Goal: Transaction & Acquisition: Purchase product/service

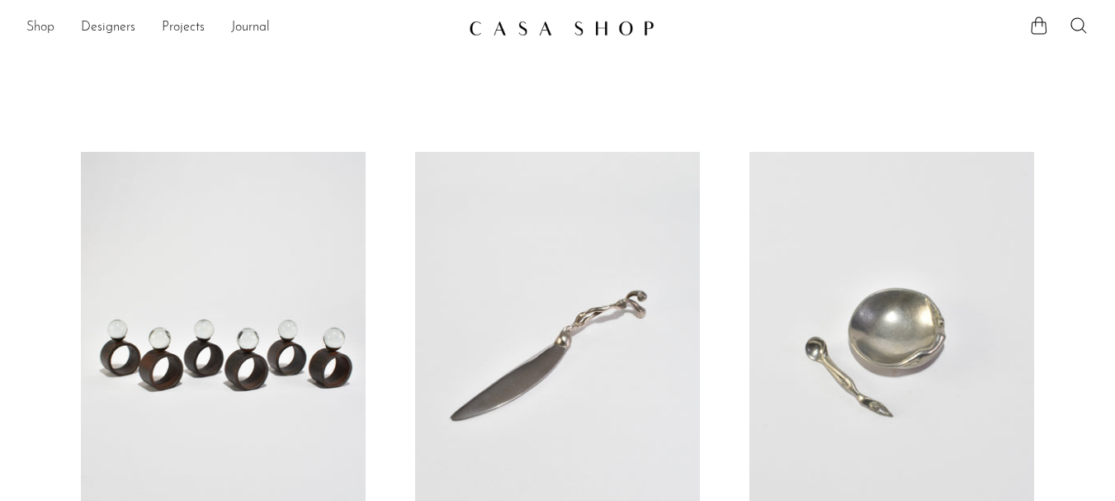
click at [52, 22] on link "Shop" at bounding box center [40, 27] width 28 height 21
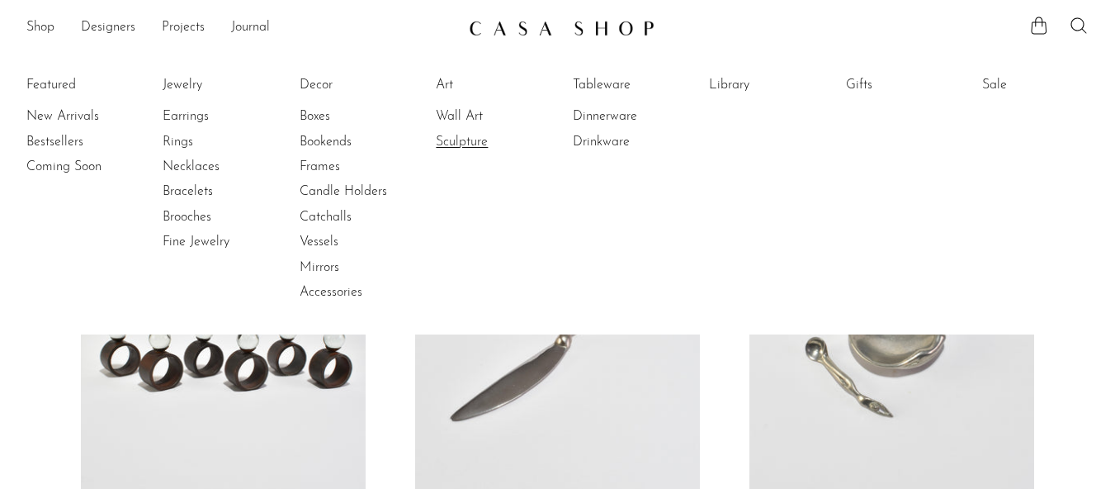
click at [481, 136] on link "Sculpture" at bounding box center [498, 142] width 124 height 18
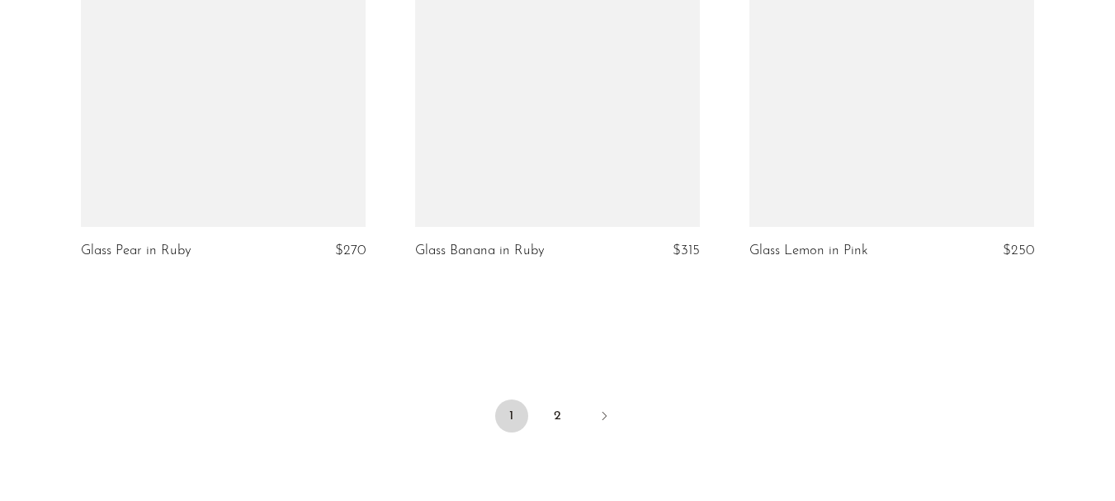
scroll to position [5632, 0]
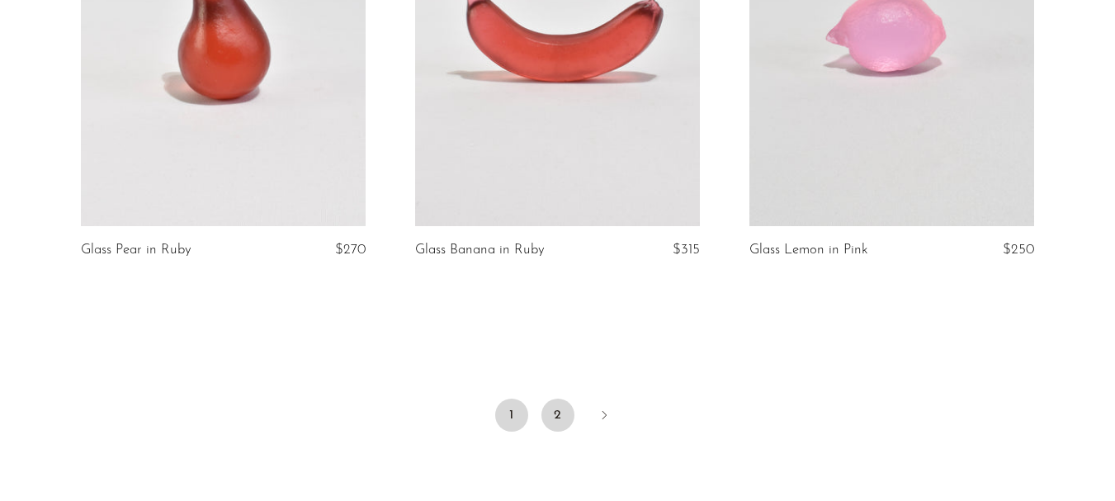
click at [564, 417] on link "2" at bounding box center [557, 415] width 33 height 33
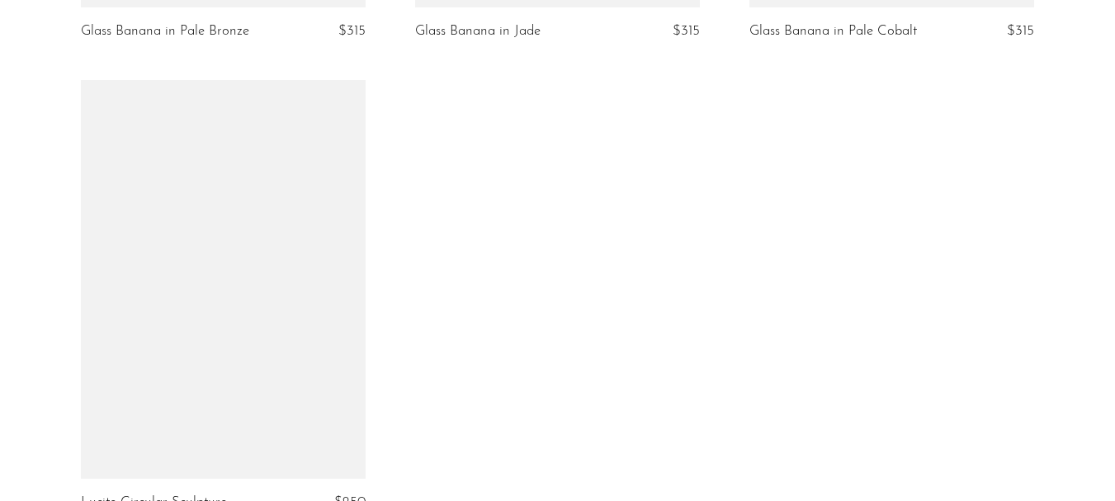
scroll to position [1518, 0]
